Goal: Transaction & Acquisition: Download file/media

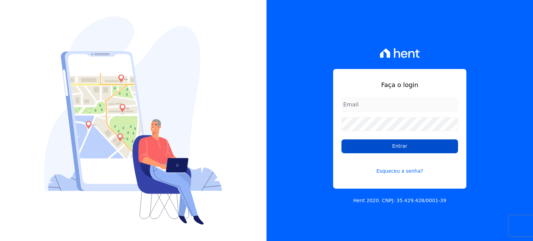
type input "[EMAIL_ADDRESS][DOMAIN_NAME]"
click at [386, 148] on input "Entrar" at bounding box center [400, 147] width 117 height 14
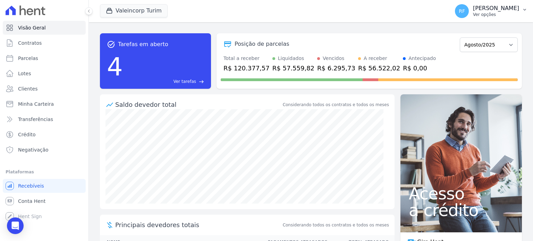
click at [493, 18] on div "RF Rafaela Fagundes Ver opções" at bounding box center [487, 11] width 64 height 14
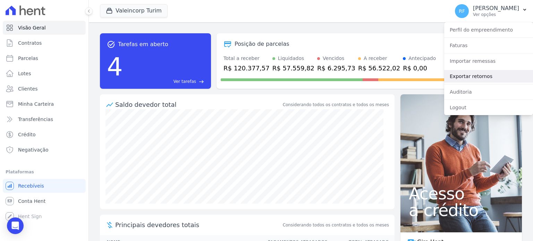
click at [471, 76] on link "Exportar retornos" at bounding box center [489, 76] width 89 height 13
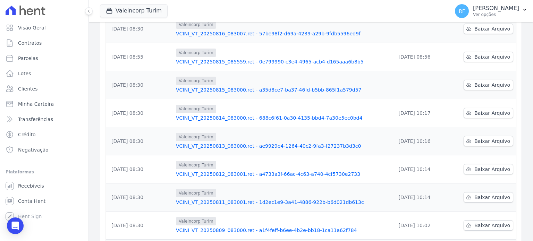
scroll to position [139, 0]
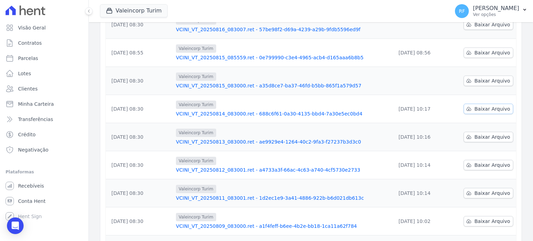
click at [475, 108] on span "Baixar Arquivo" at bounding box center [493, 109] width 36 height 7
click at [480, 83] on span "Baixar Arquivo" at bounding box center [493, 80] width 36 height 7
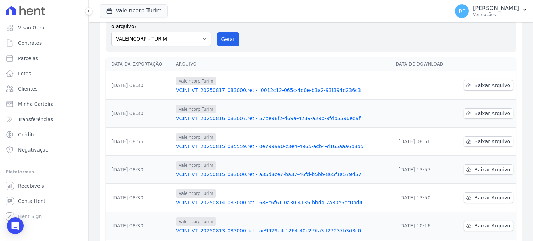
scroll to position [104, 0]
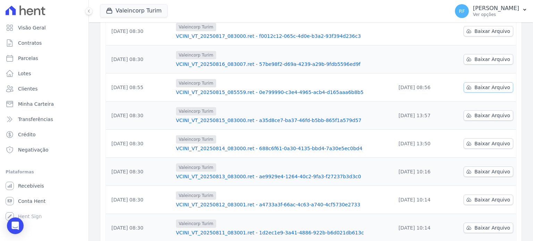
click at [487, 89] on span "Baixar Arquivo" at bounding box center [493, 87] width 36 height 7
click at [477, 56] on span "Baixar Arquivo" at bounding box center [493, 59] width 36 height 7
click at [393, 37] on td at bounding box center [423, 31] width 60 height 28
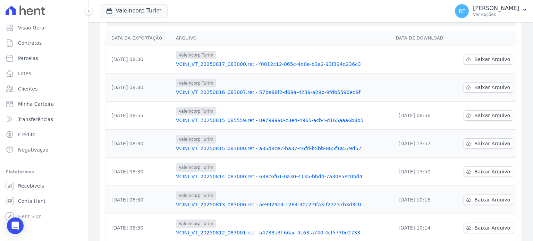
scroll to position [35, 0]
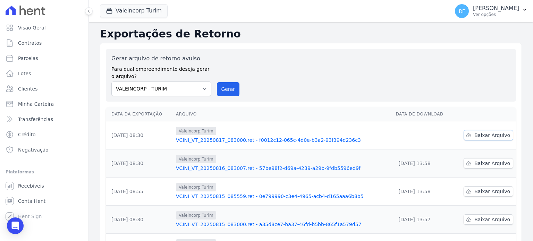
click at [482, 134] on span "Baixar Arquivo" at bounding box center [493, 135] width 36 height 7
